Goal: Task Accomplishment & Management: Manage account settings

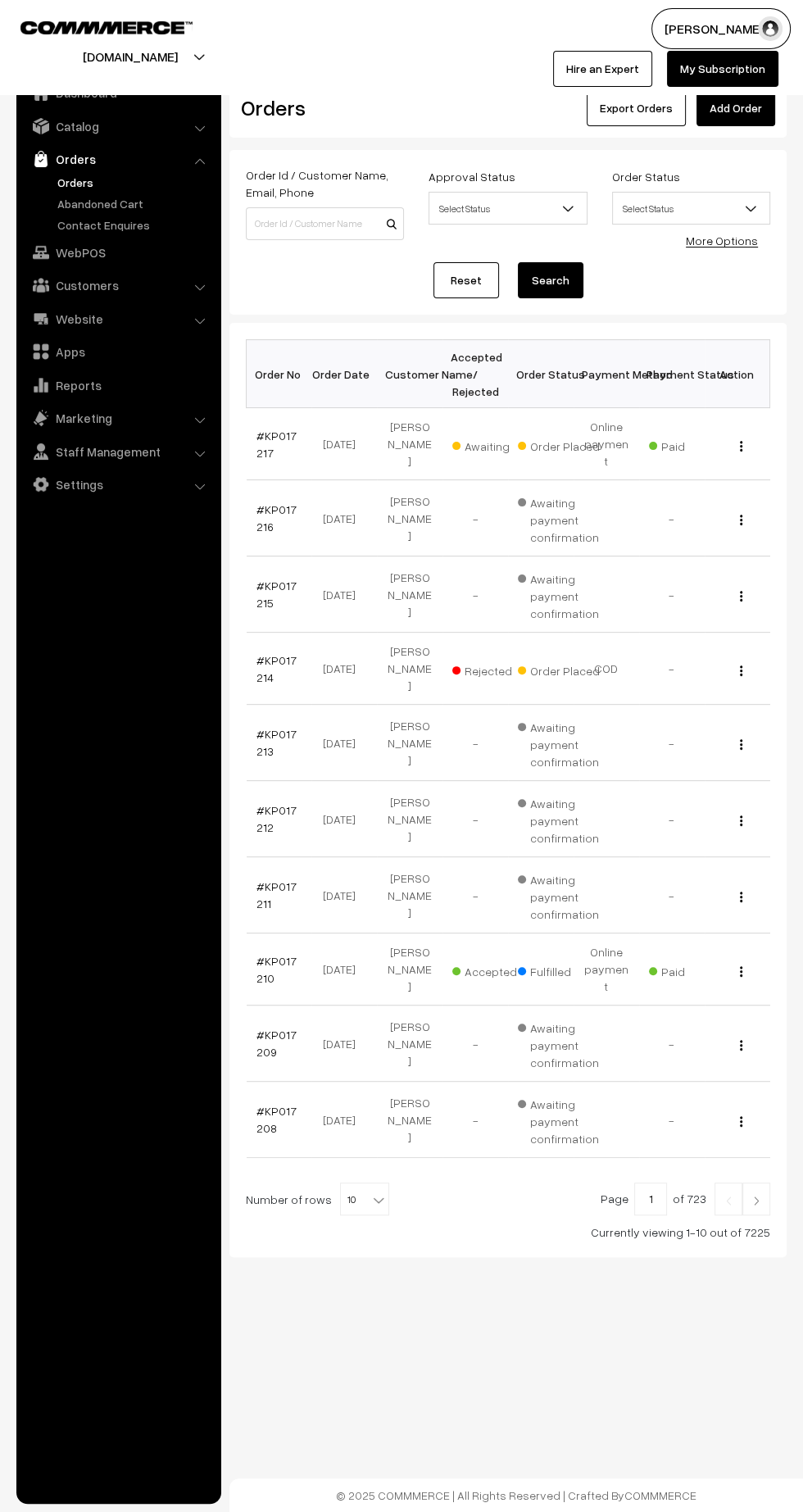
click at [259, 441] on link "#KP017217" at bounding box center [277, 444] width 40 height 31
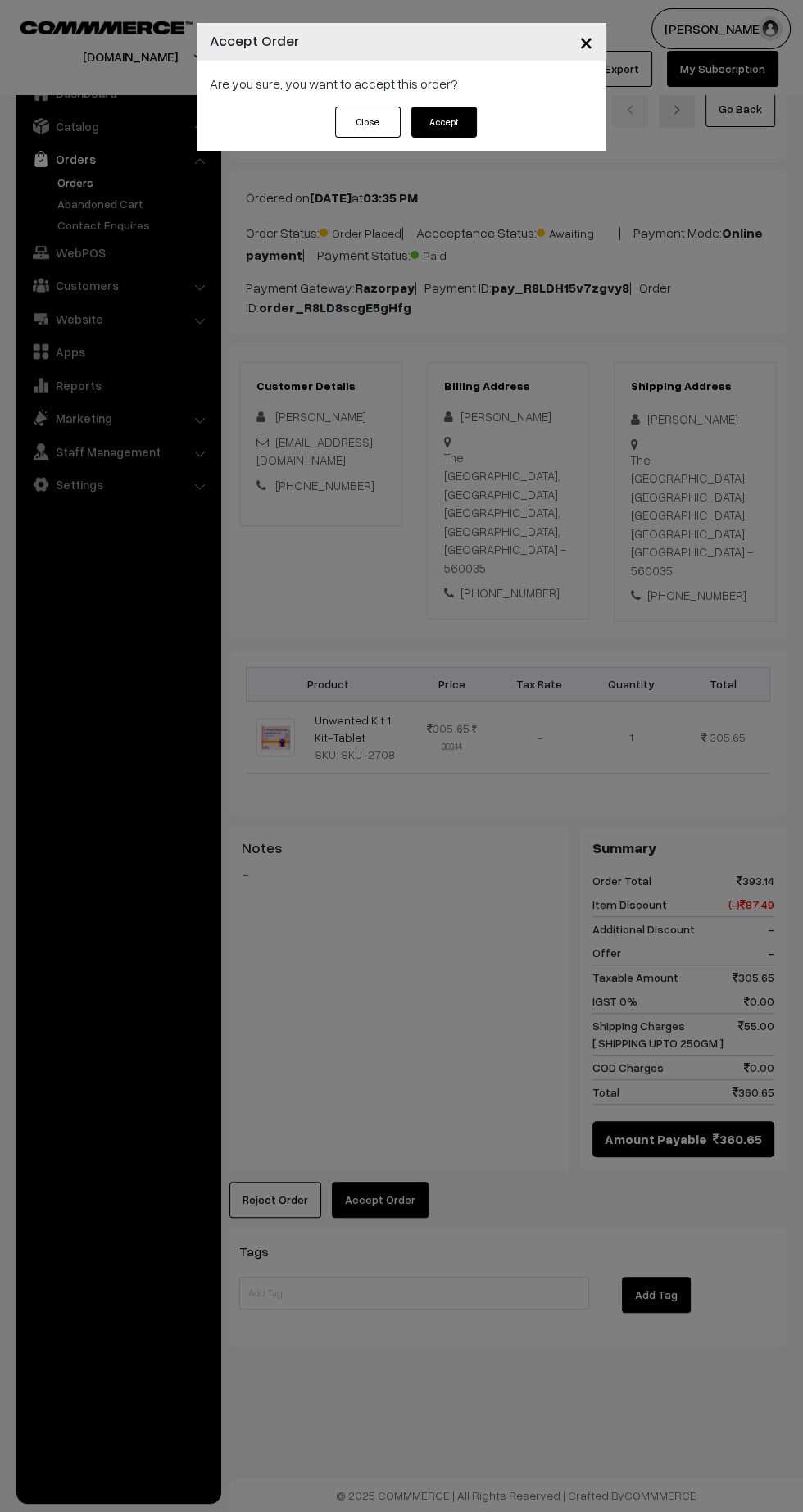
click at [465, 128] on button "Accept" at bounding box center [444, 122] width 65 height 31
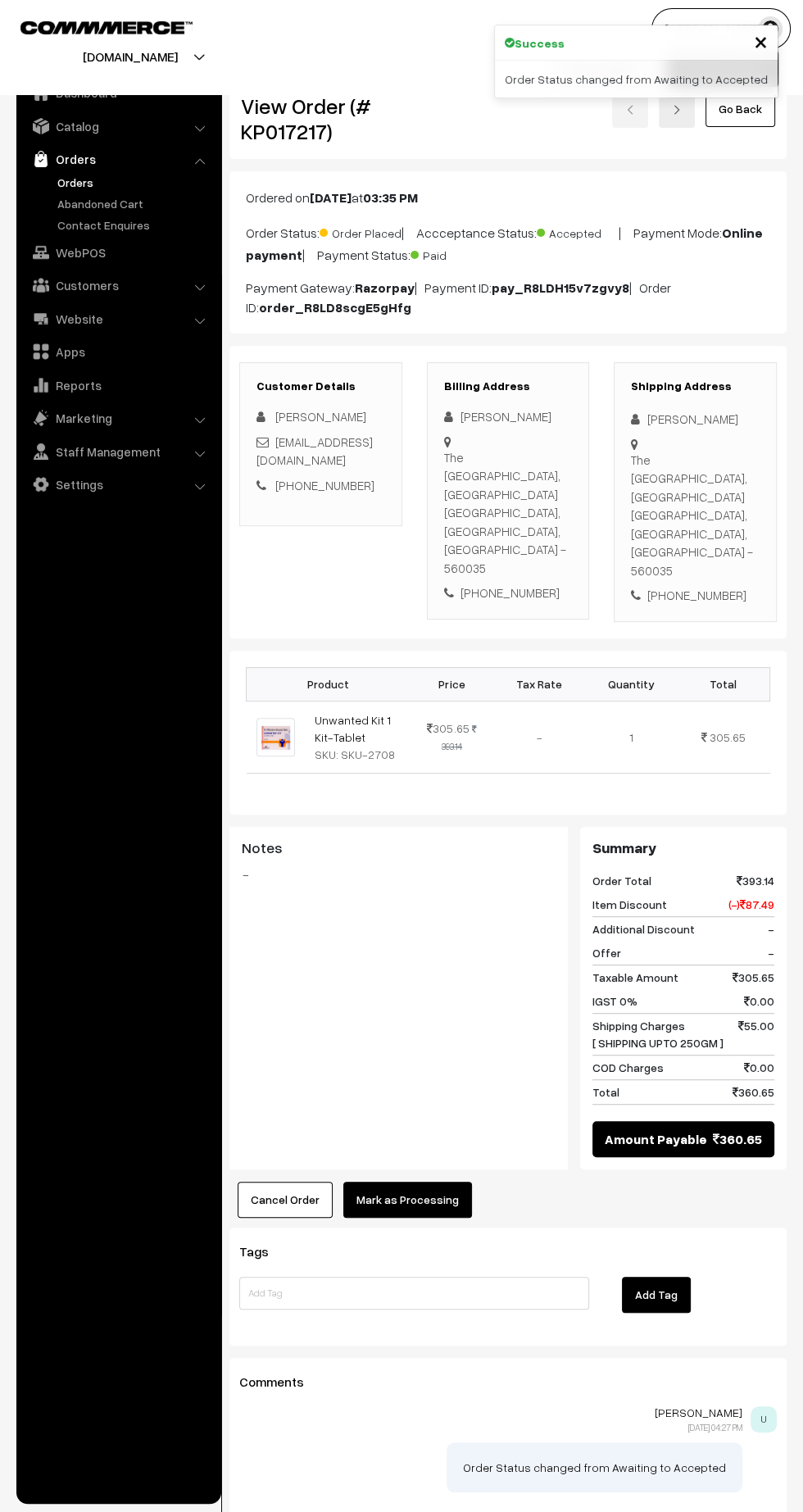
click at [425, 1181] on button "Mark as Processing" at bounding box center [408, 1199] width 129 height 36
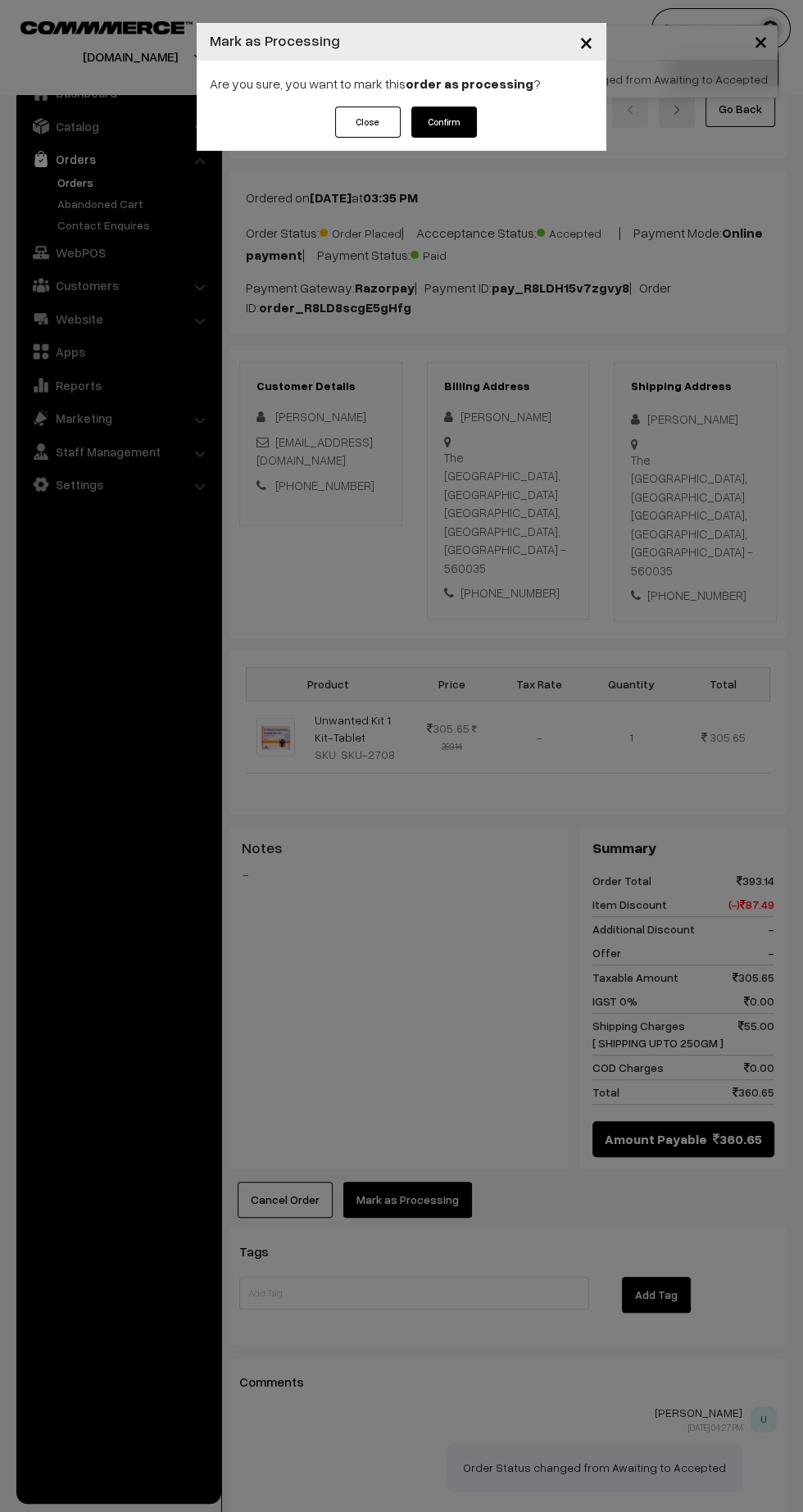
click at [451, 135] on button "Confirm" at bounding box center [444, 122] width 65 height 31
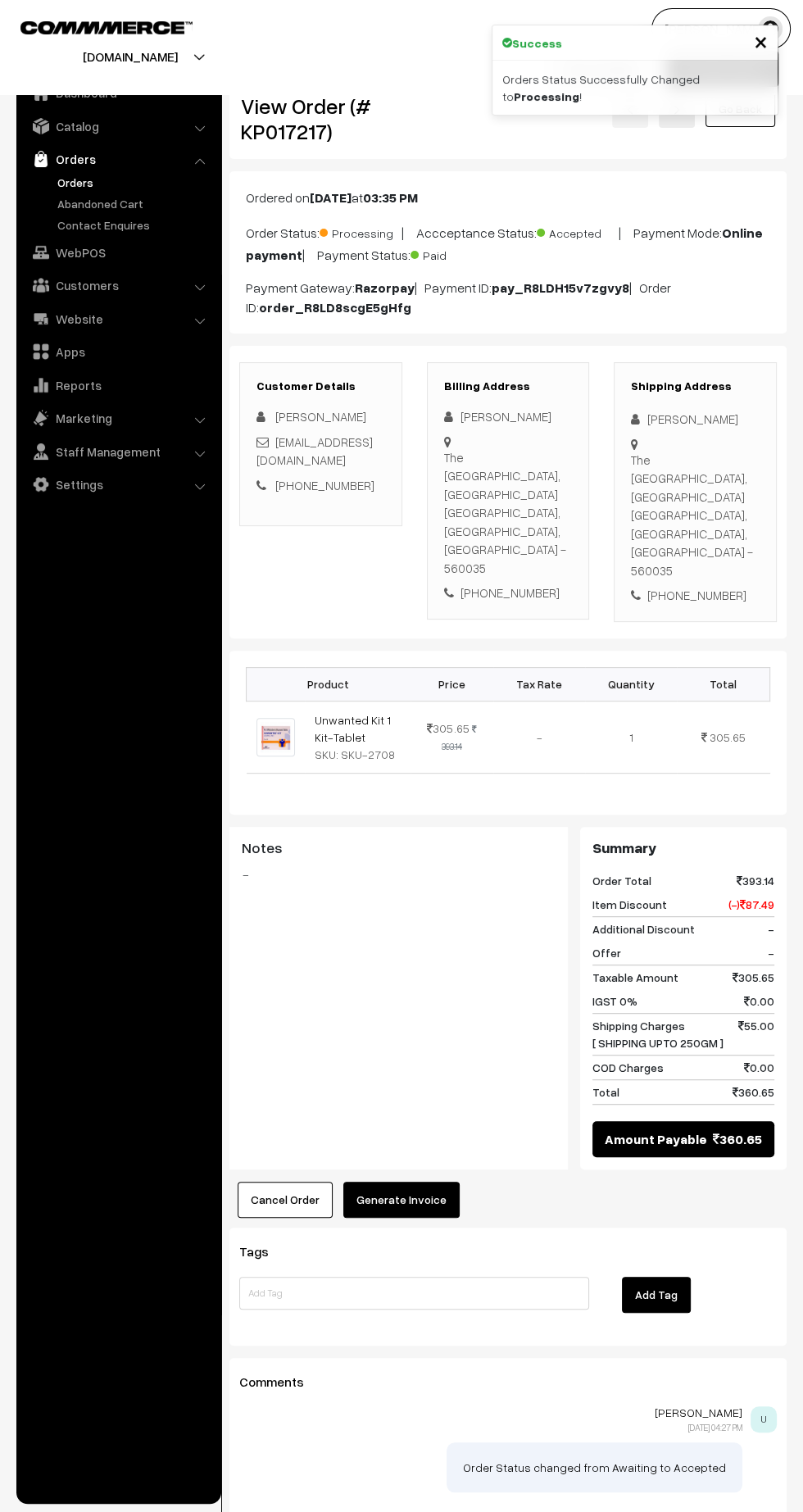
click at [421, 1181] on button "Generate Invoice" at bounding box center [402, 1199] width 117 height 36
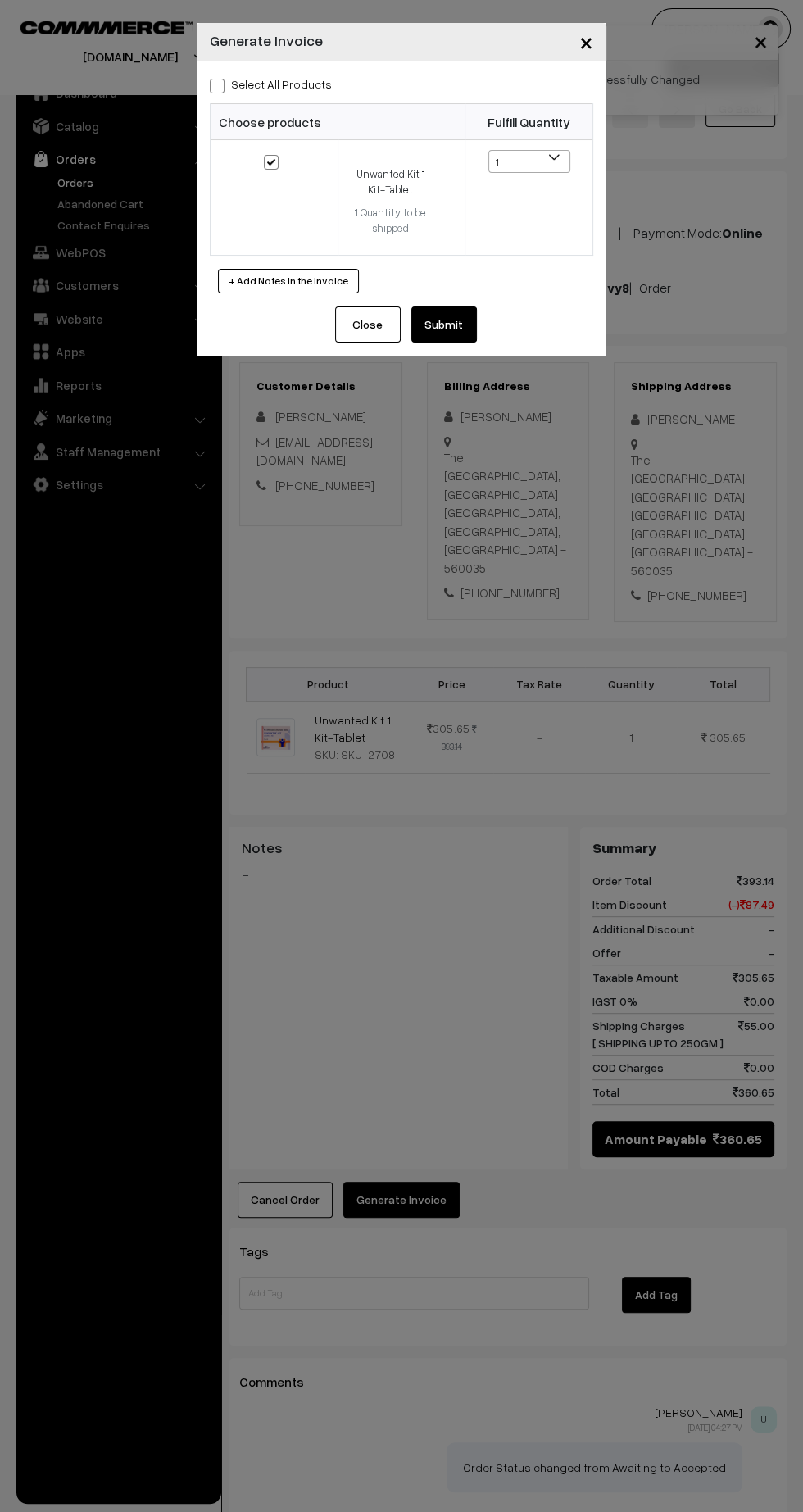
click at [467, 332] on button "Submit" at bounding box center [444, 325] width 65 height 36
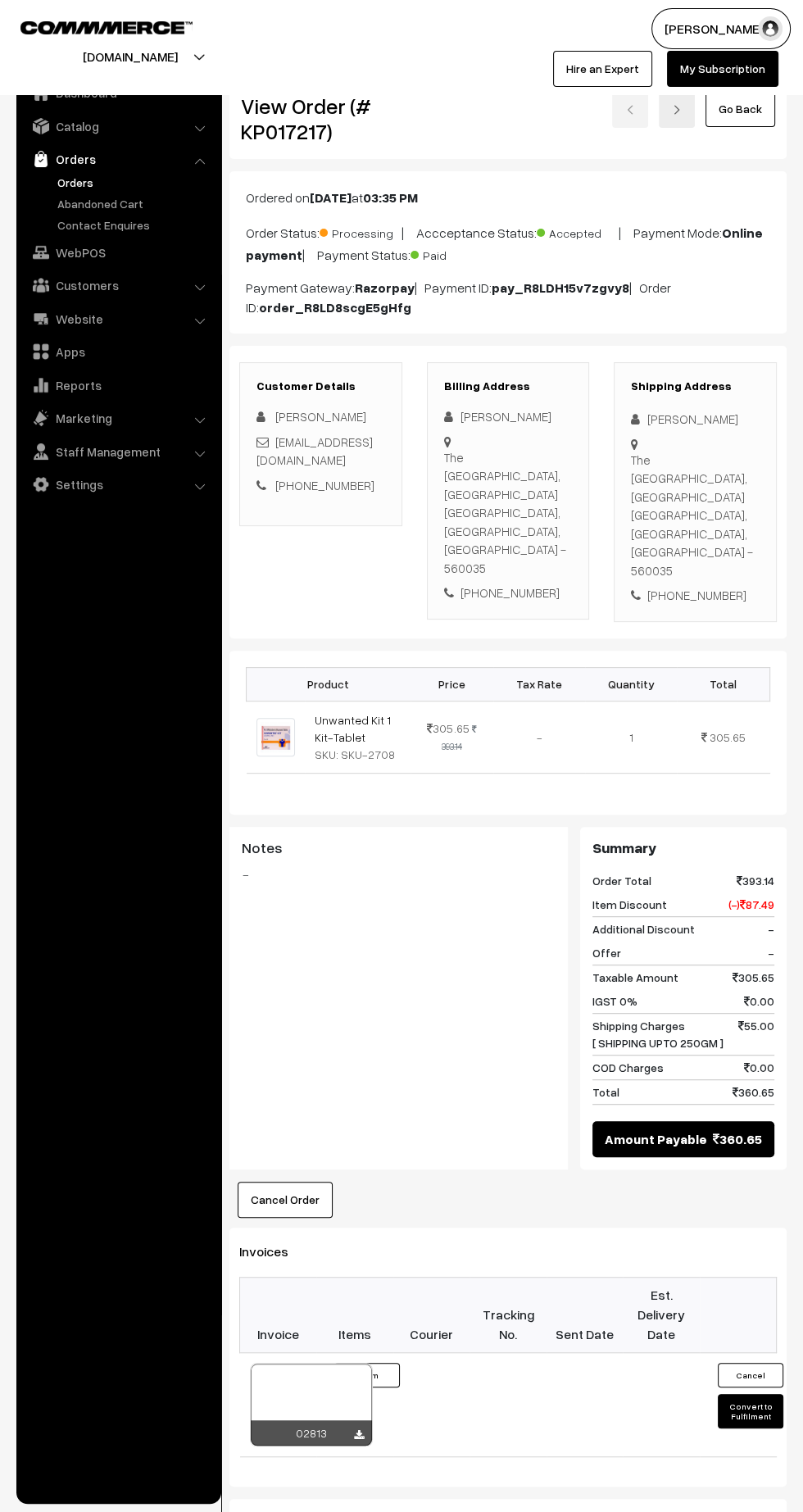
click at [358, 1430] on icon at bounding box center [358, 1435] width 9 height 10
